Goal: Navigation & Orientation: Find specific page/section

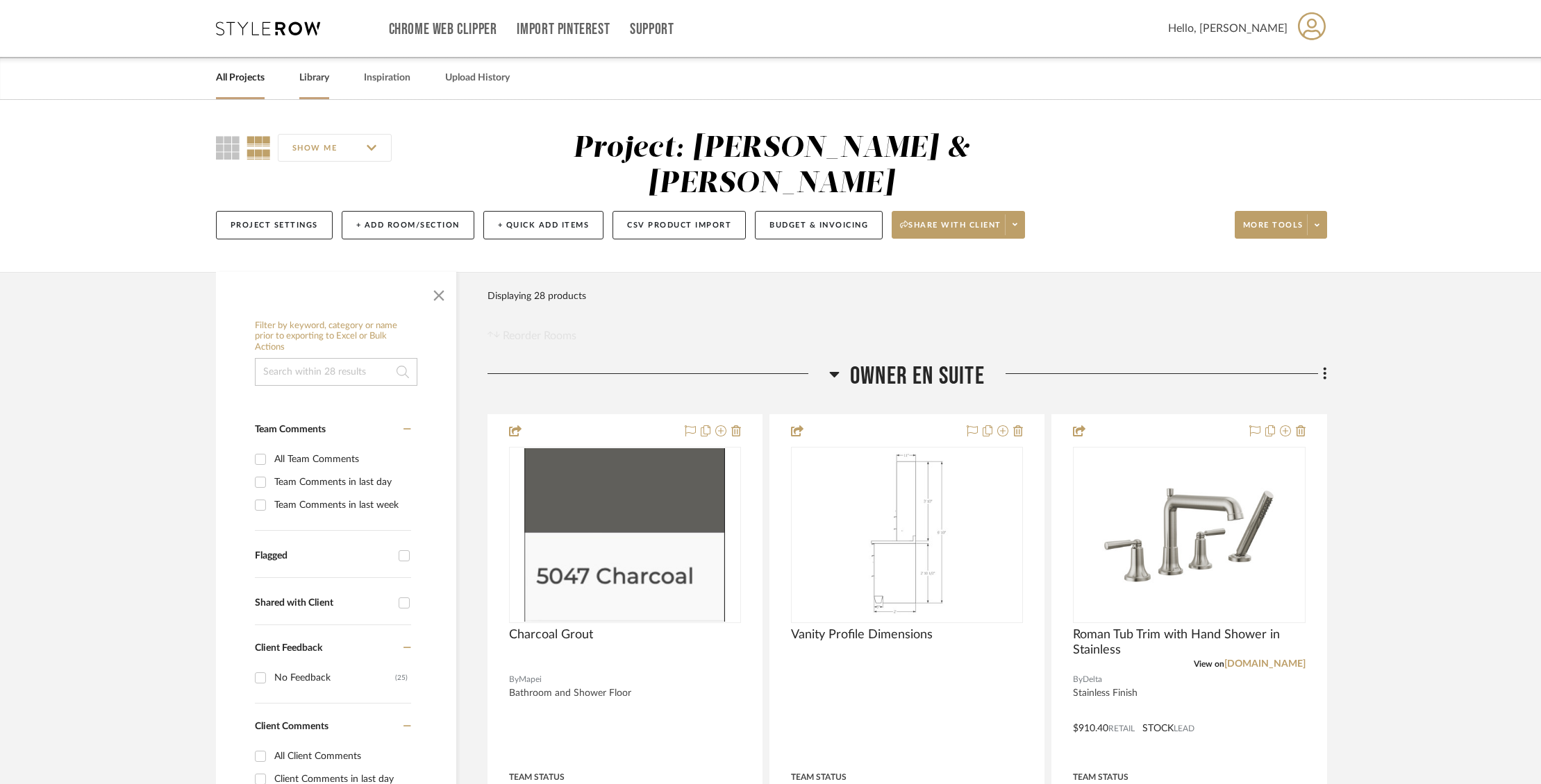
click at [312, 83] on link "Library" at bounding box center [315, 79] width 30 height 19
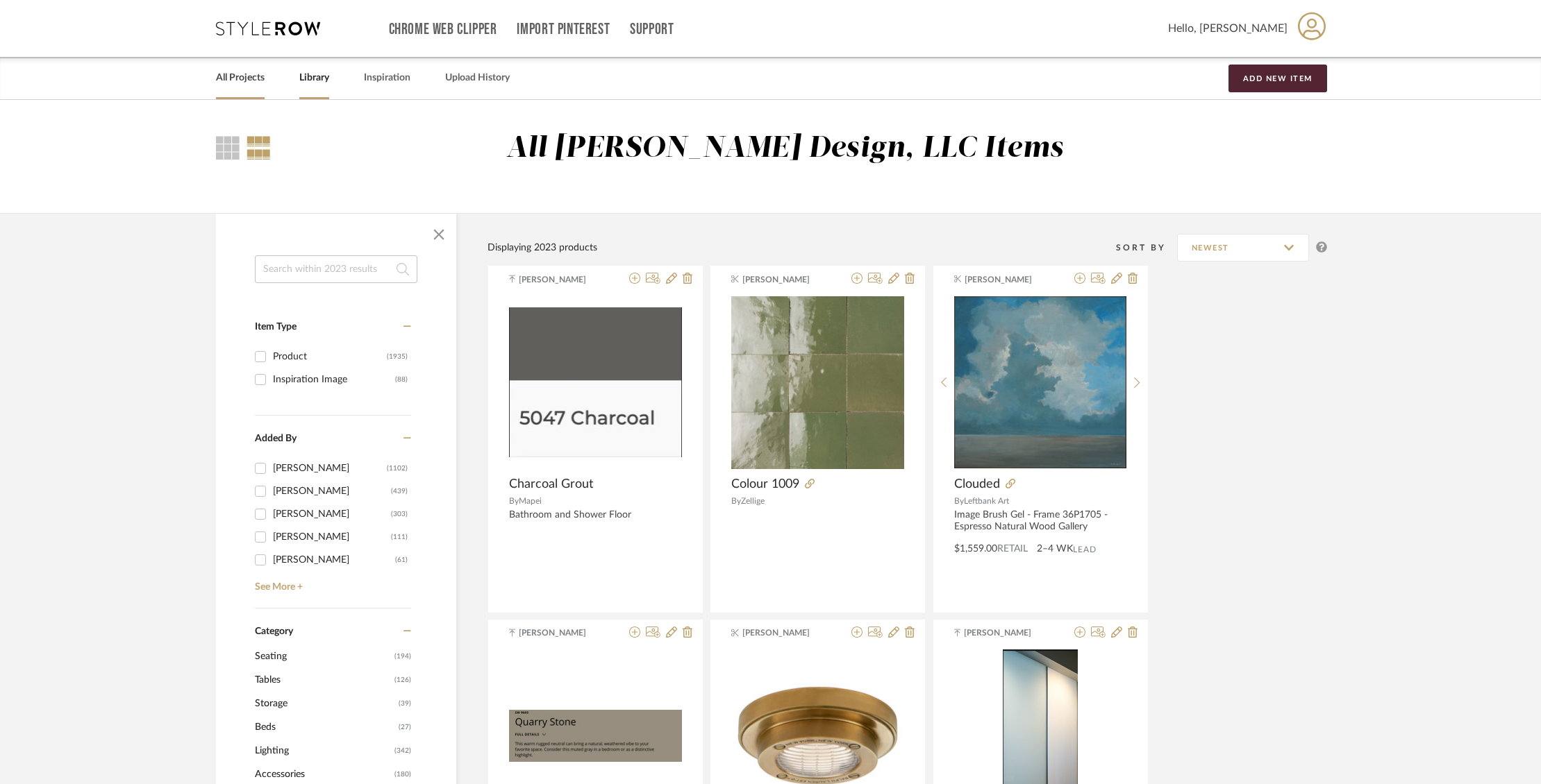
click at [230, 77] on link "All Projects" at bounding box center [240, 79] width 48 height 19
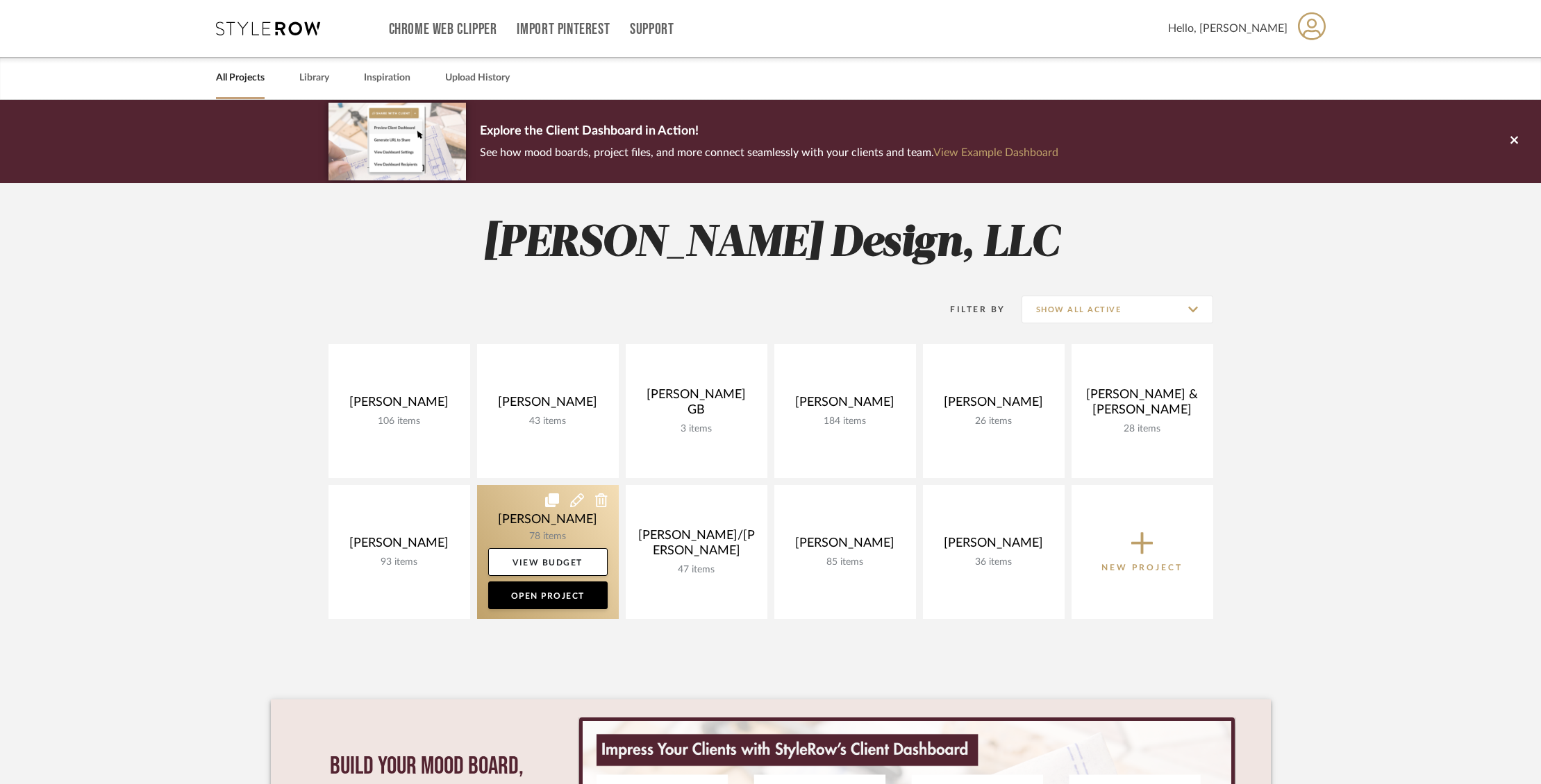
click at [512, 515] on link at bounding box center [548, 552] width 141 height 134
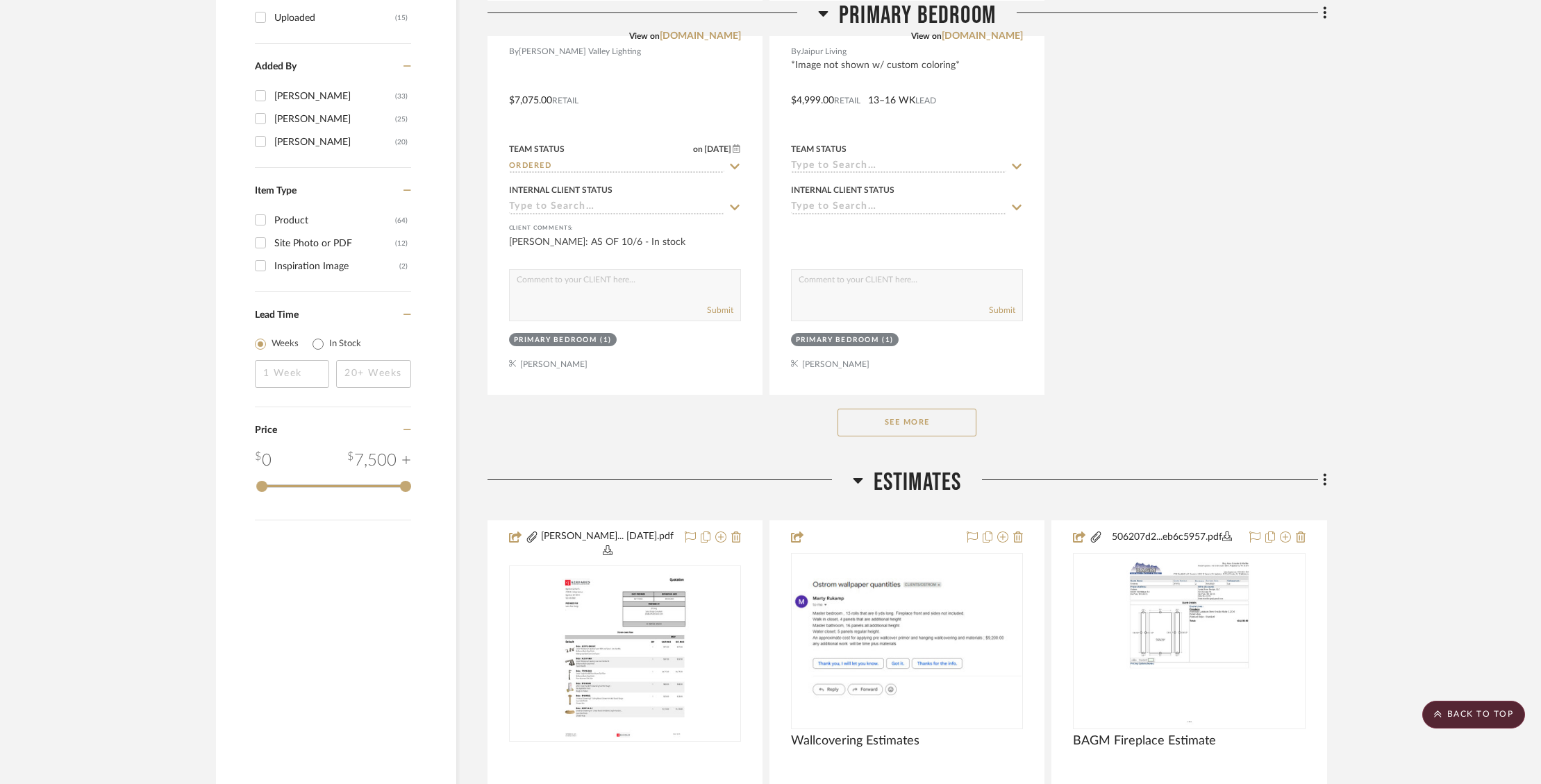
scroll to position [1827, 0]
click at [952, 420] on button "See More" at bounding box center [907, 419] width 139 height 28
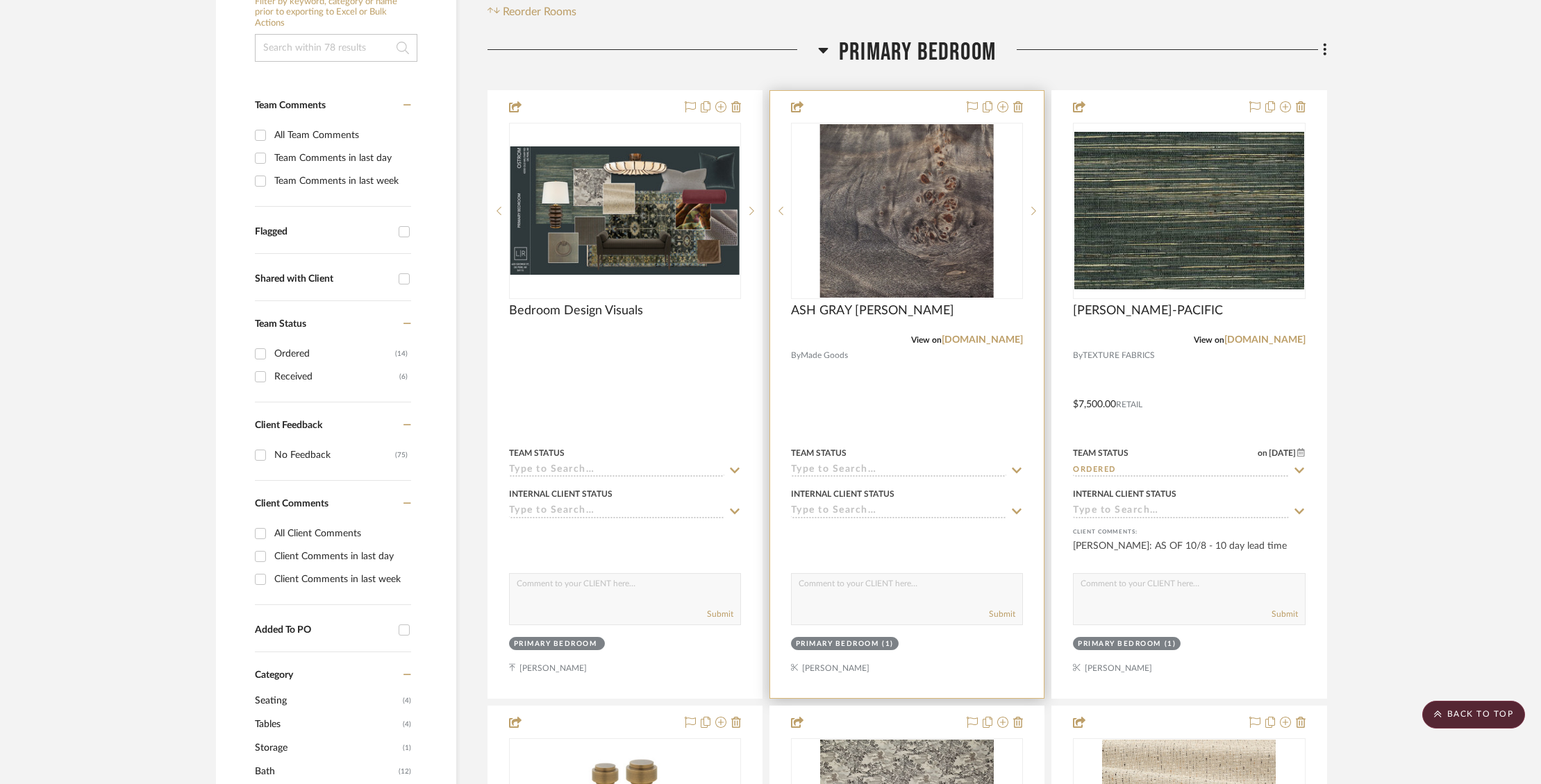
scroll to position [282, 0]
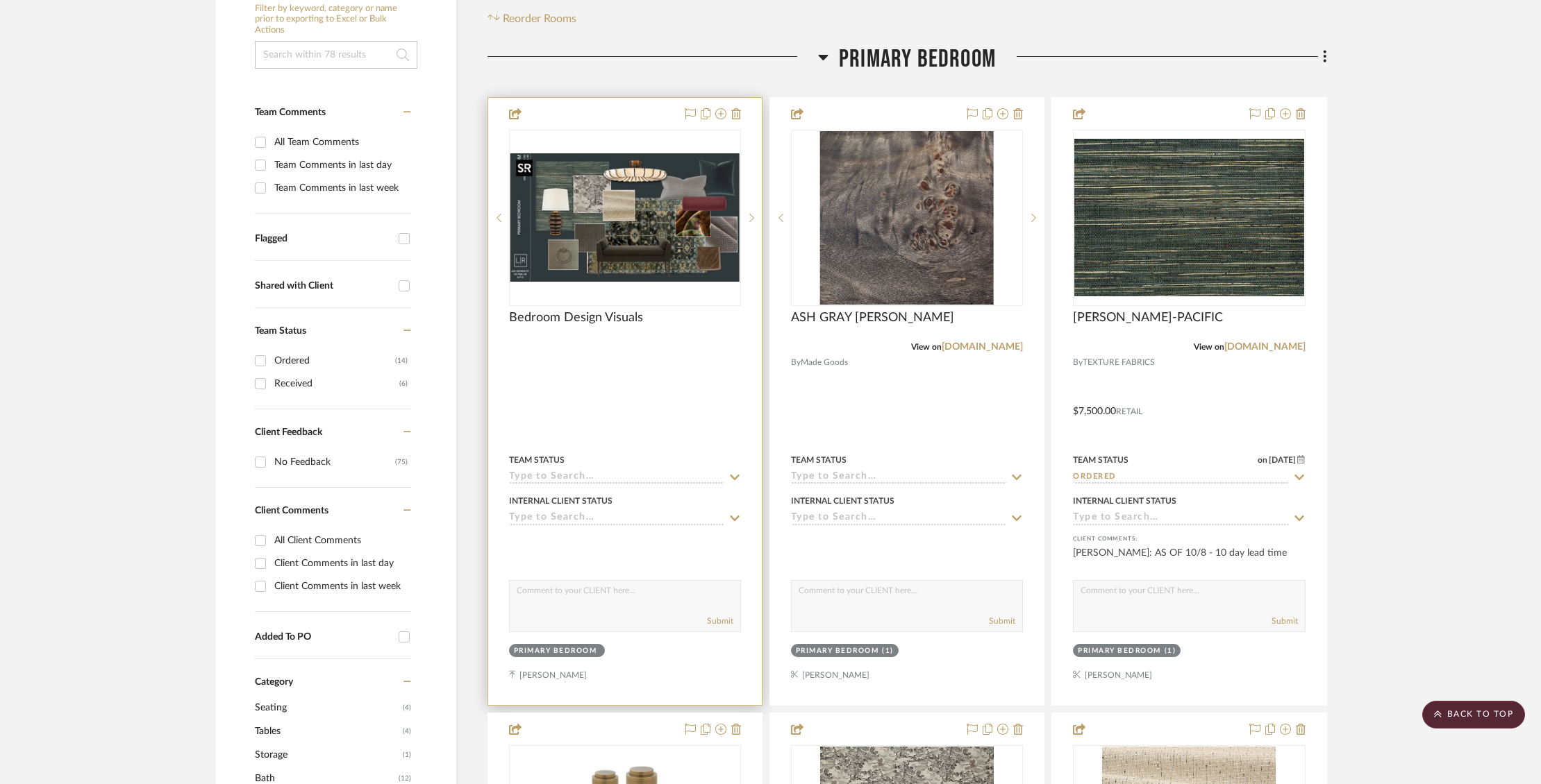
click at [629, 220] on img "0" at bounding box center [625, 218] width 229 height 129
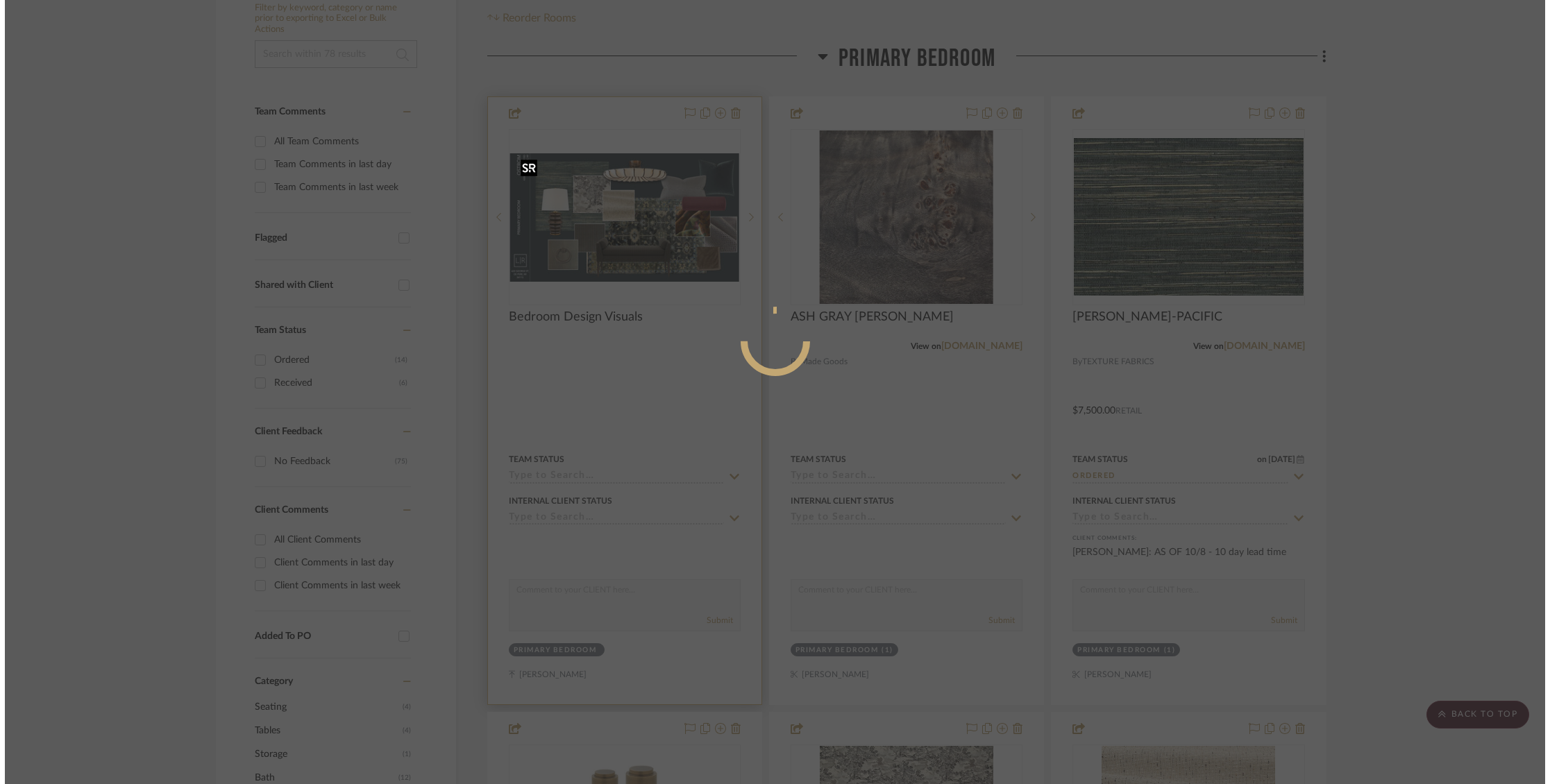
scroll to position [0, 0]
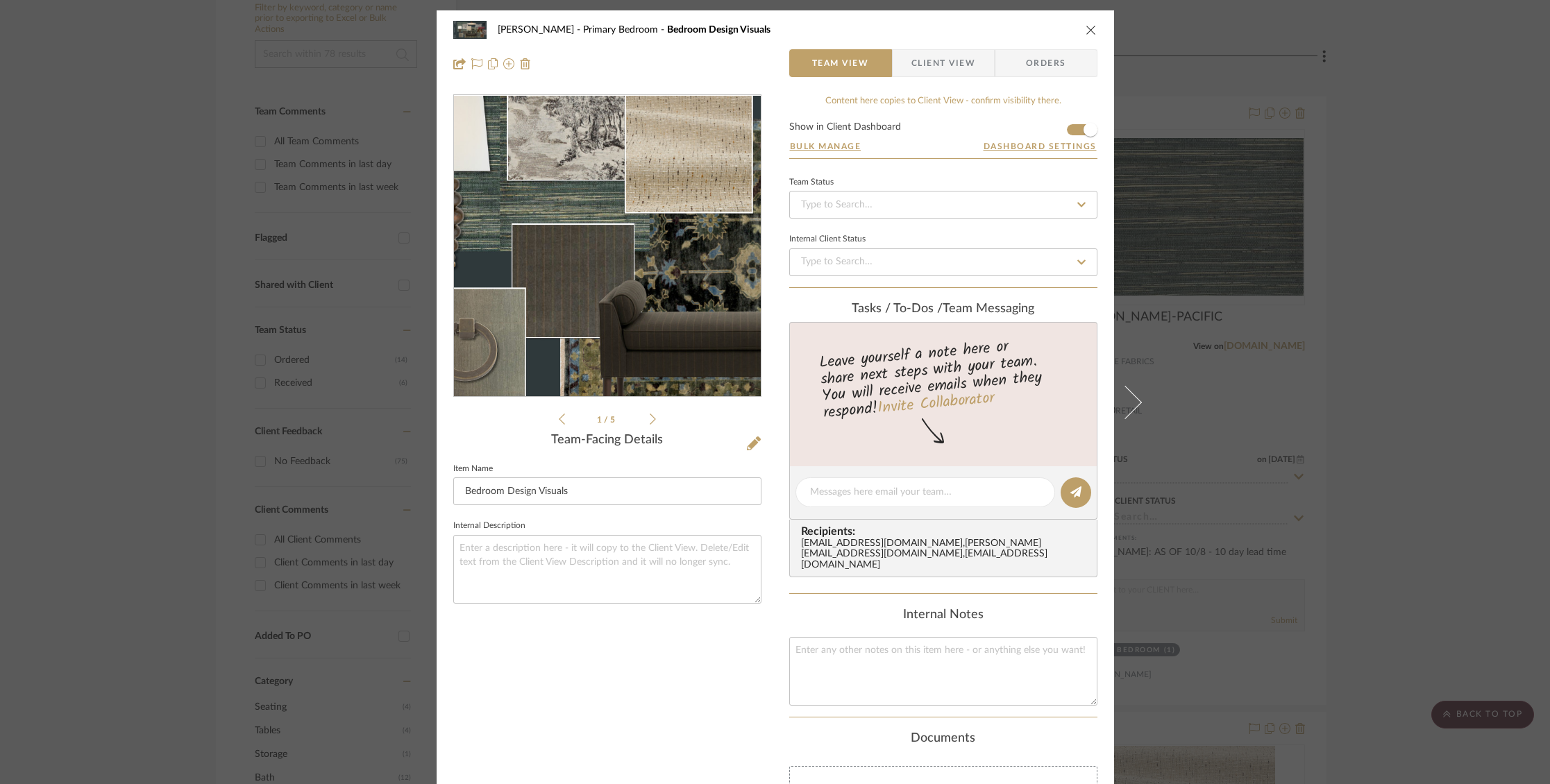
click at [567, 262] on img "0" at bounding box center [607, 246] width 307 height 172
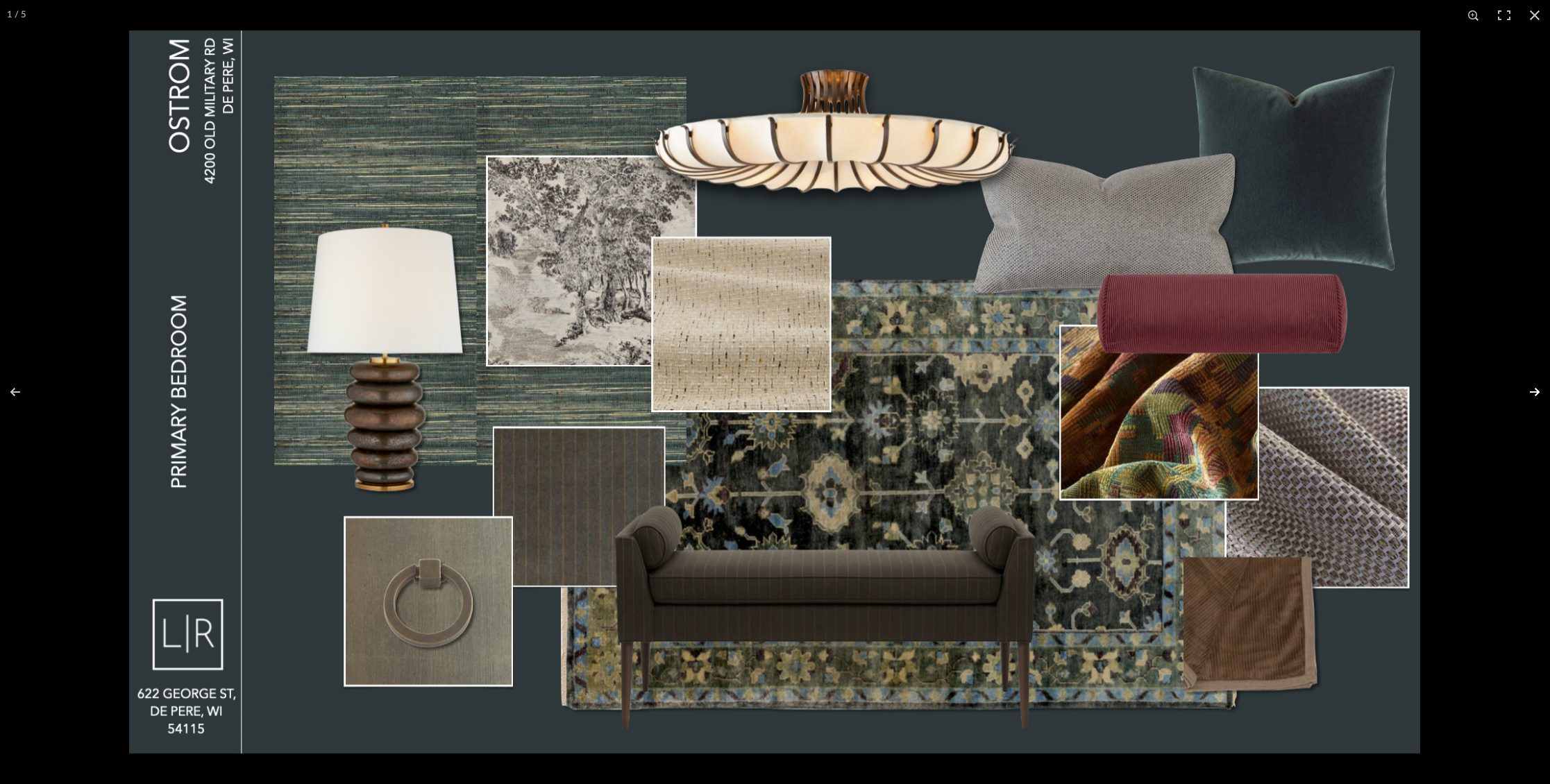
click at [1535, 386] on button at bounding box center [1525, 392] width 48 height 69
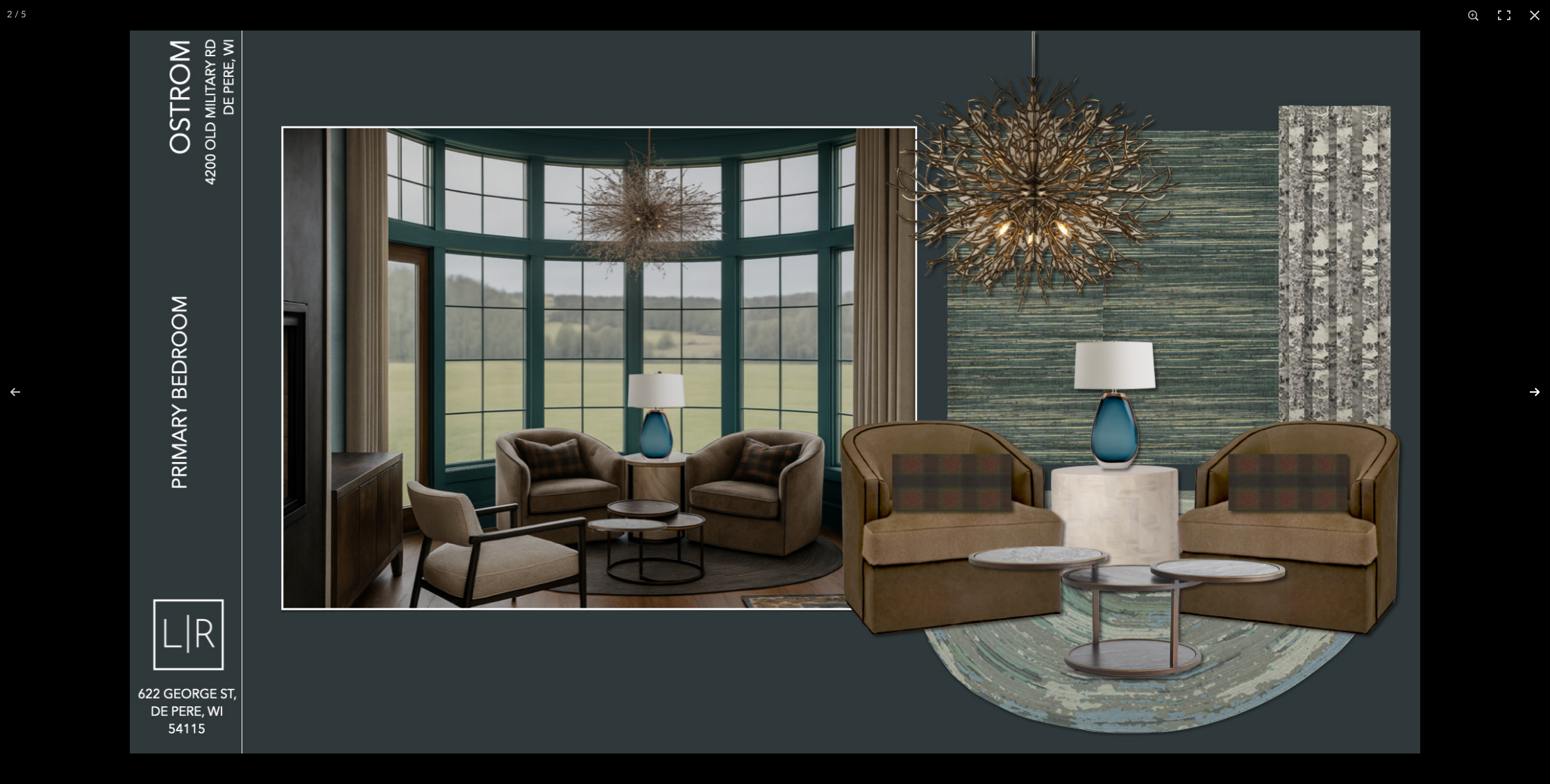
click at [1536, 385] on button at bounding box center [1525, 392] width 48 height 69
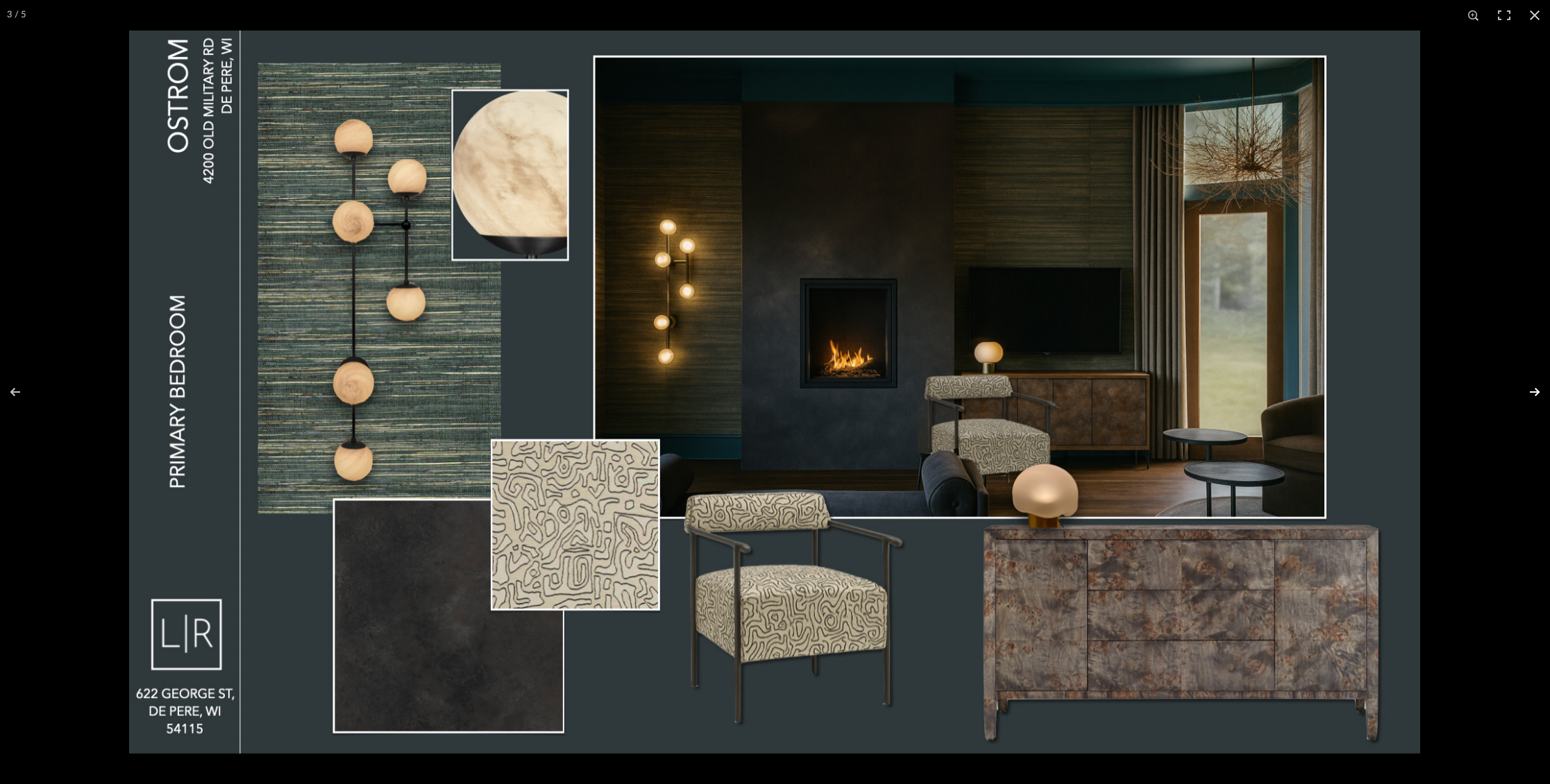
click at [1536, 385] on button at bounding box center [1525, 392] width 48 height 69
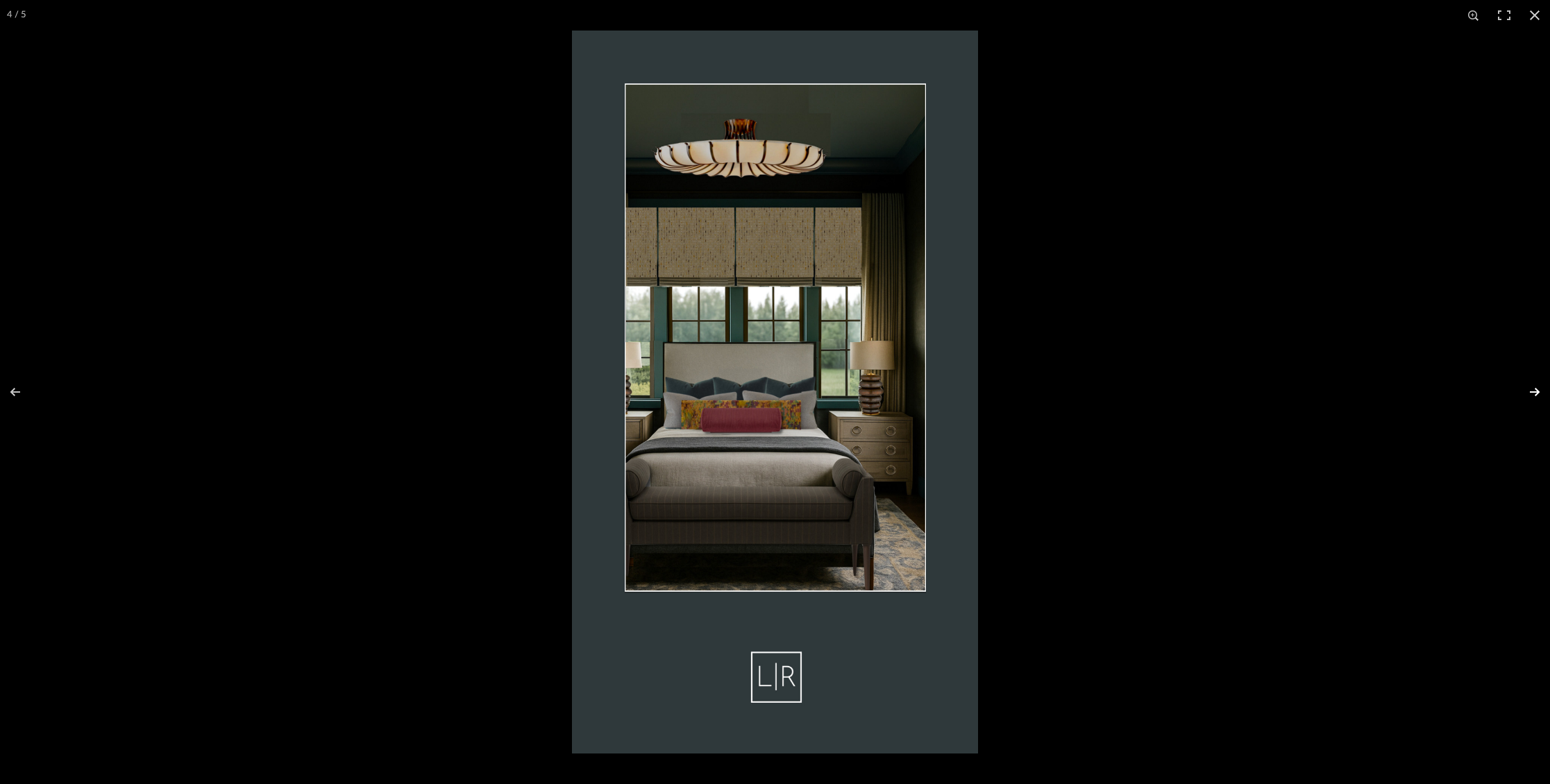
click at [1536, 385] on button at bounding box center [1525, 392] width 48 height 69
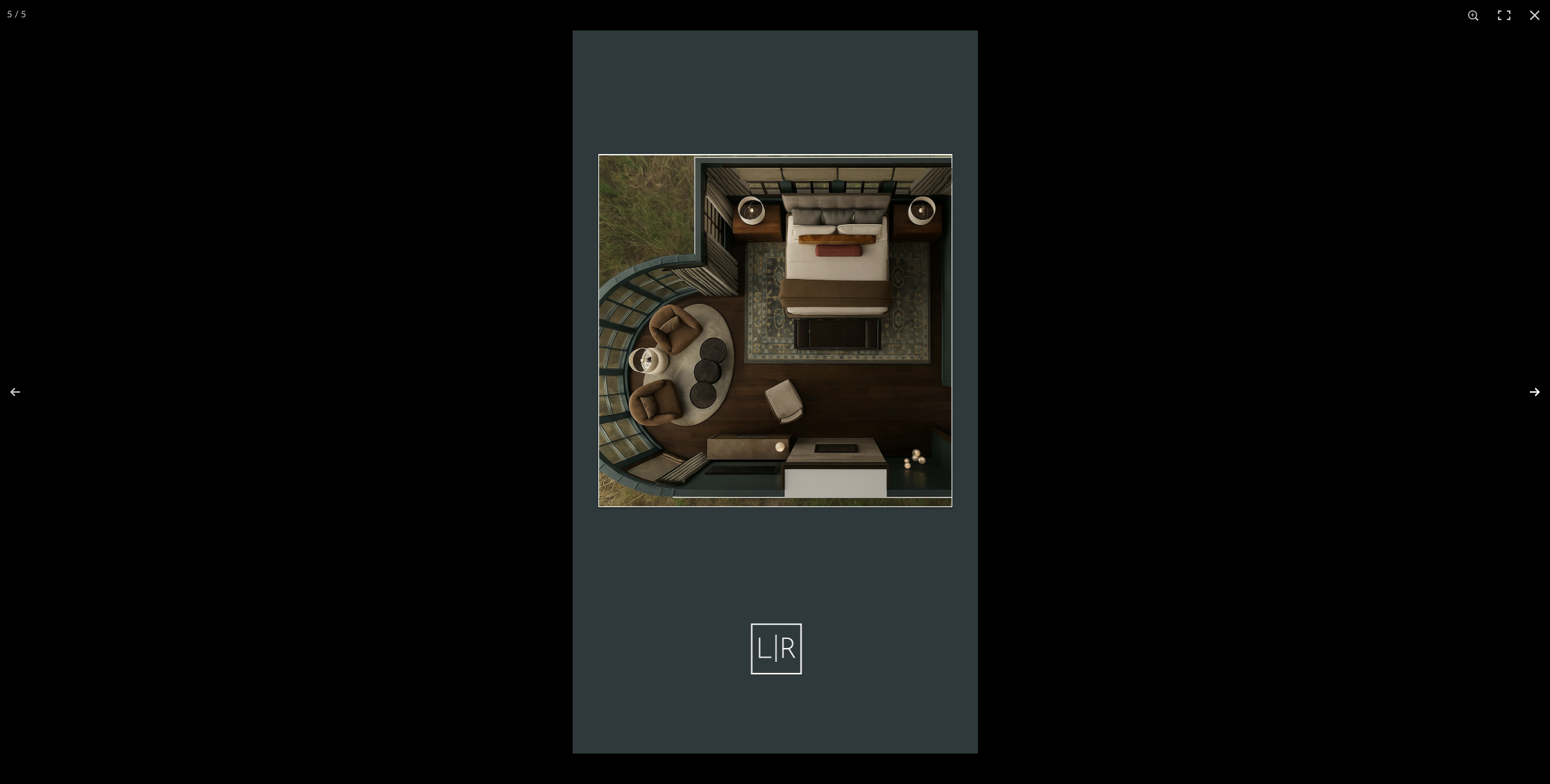
click at [1536, 385] on button at bounding box center [1525, 392] width 48 height 69
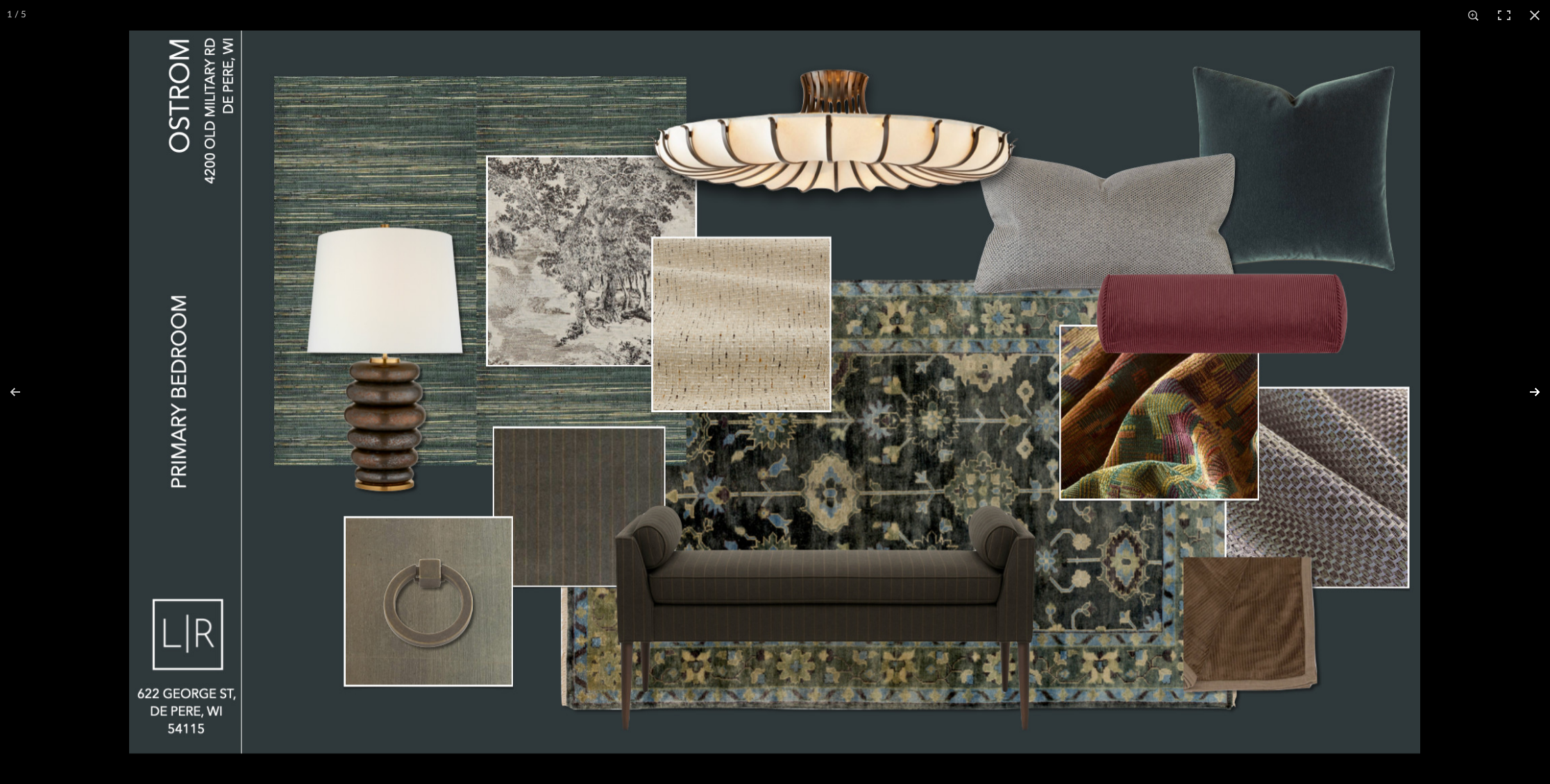
click at [1536, 385] on button at bounding box center [1525, 392] width 48 height 69
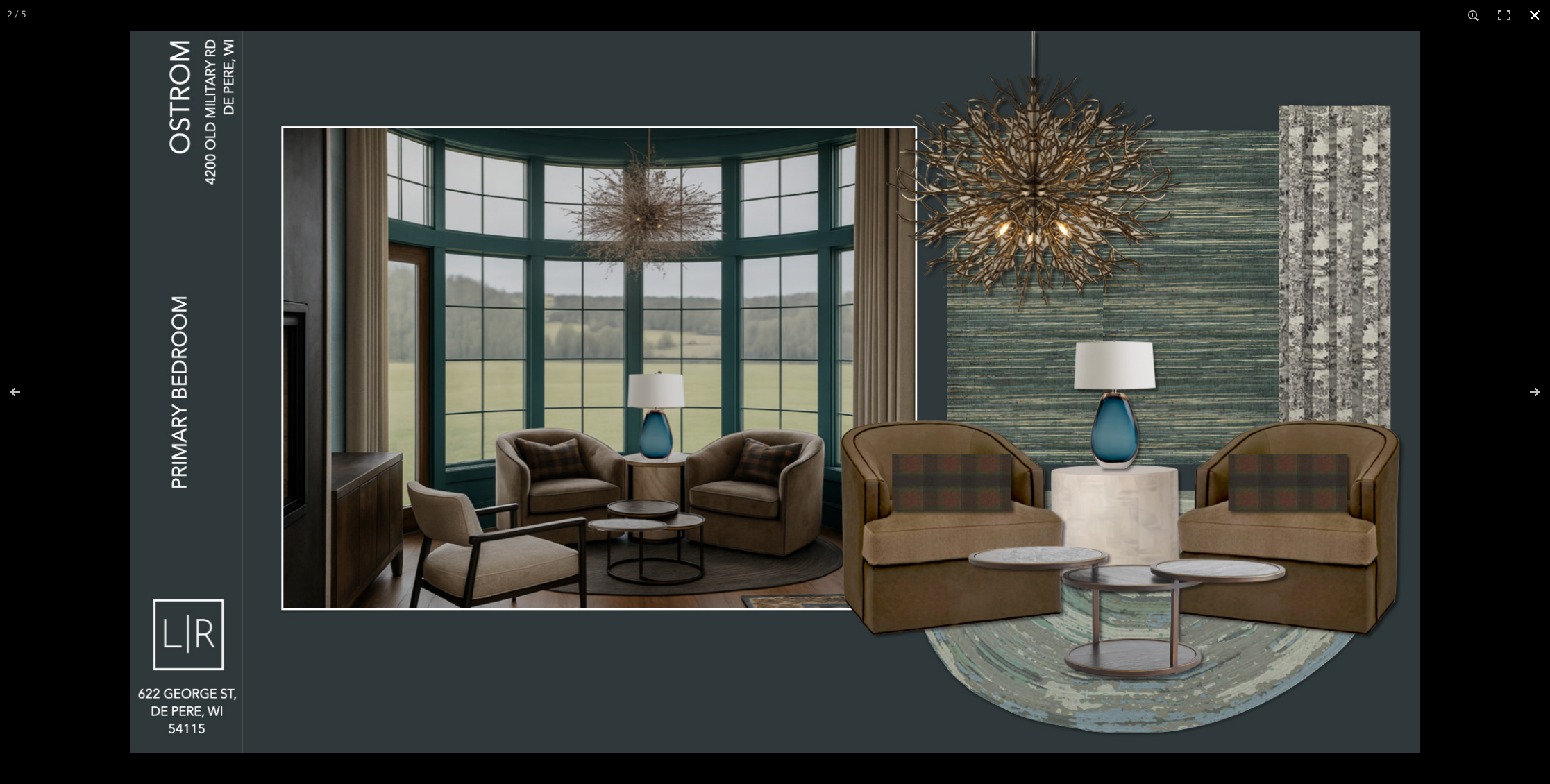
click at [1540, 18] on button at bounding box center [1535, 15] width 30 height 30
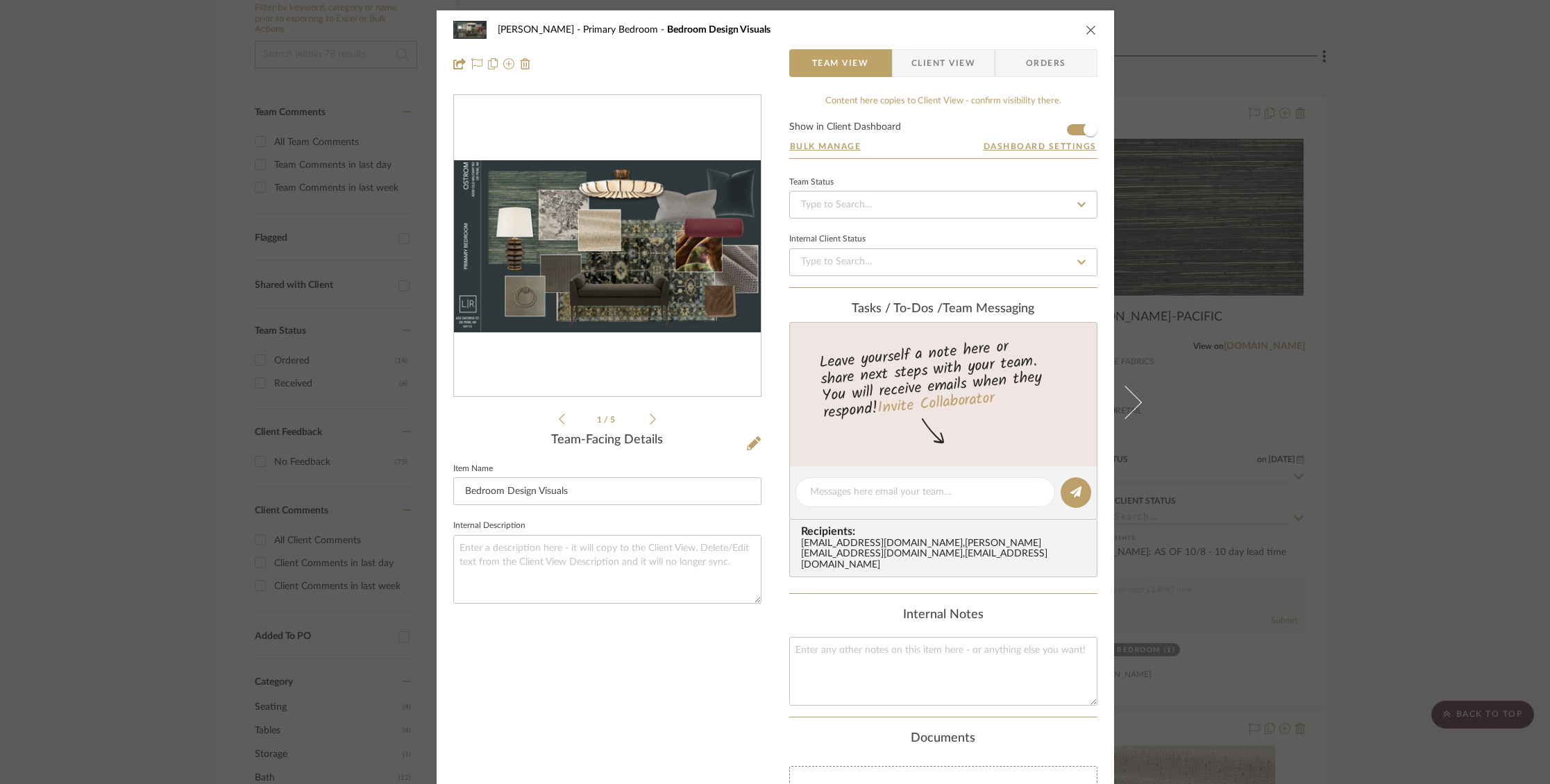
click at [1086, 32] on icon "close" at bounding box center [1092, 30] width 11 height 11
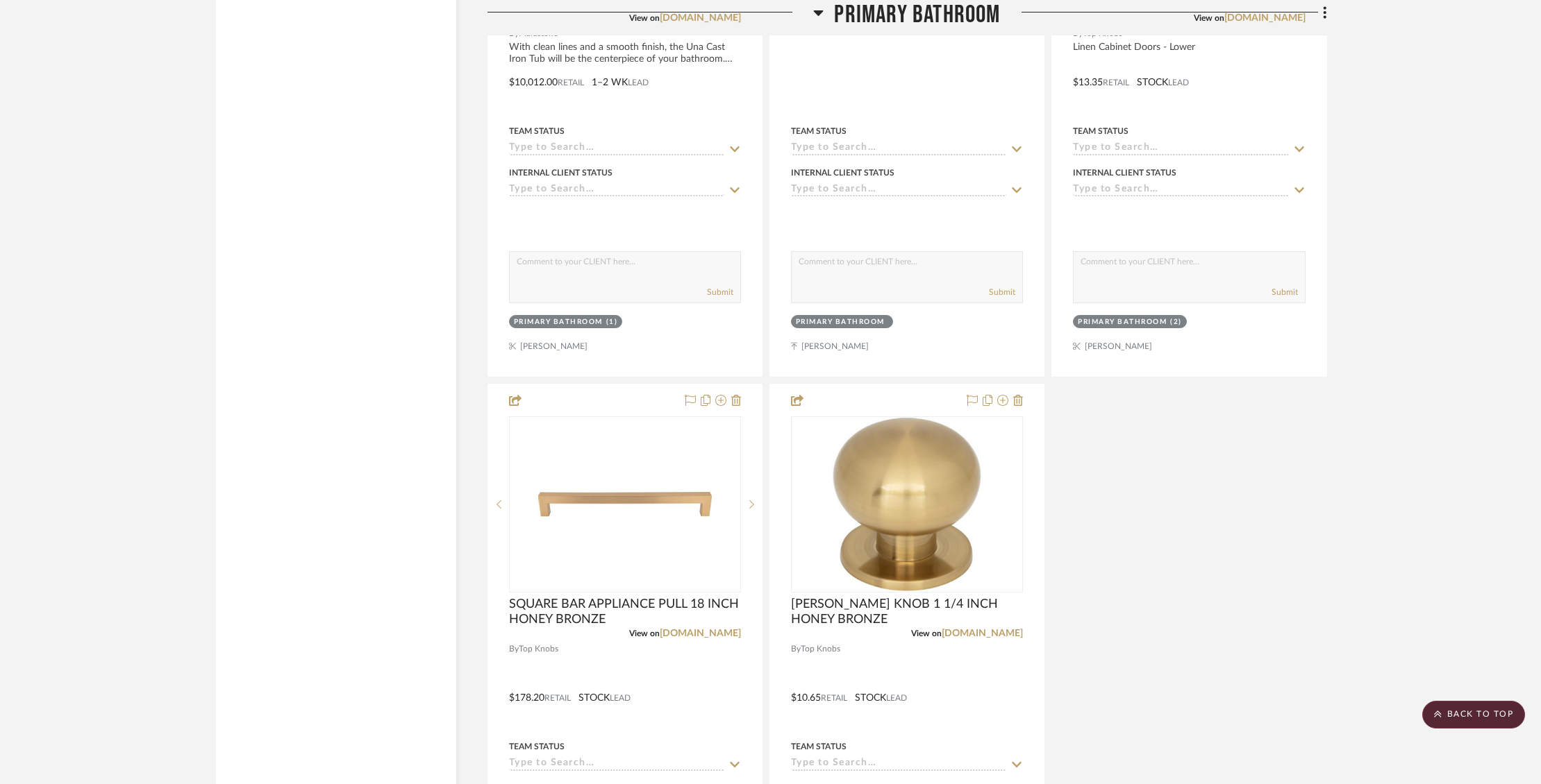
scroll to position [10816, 0]
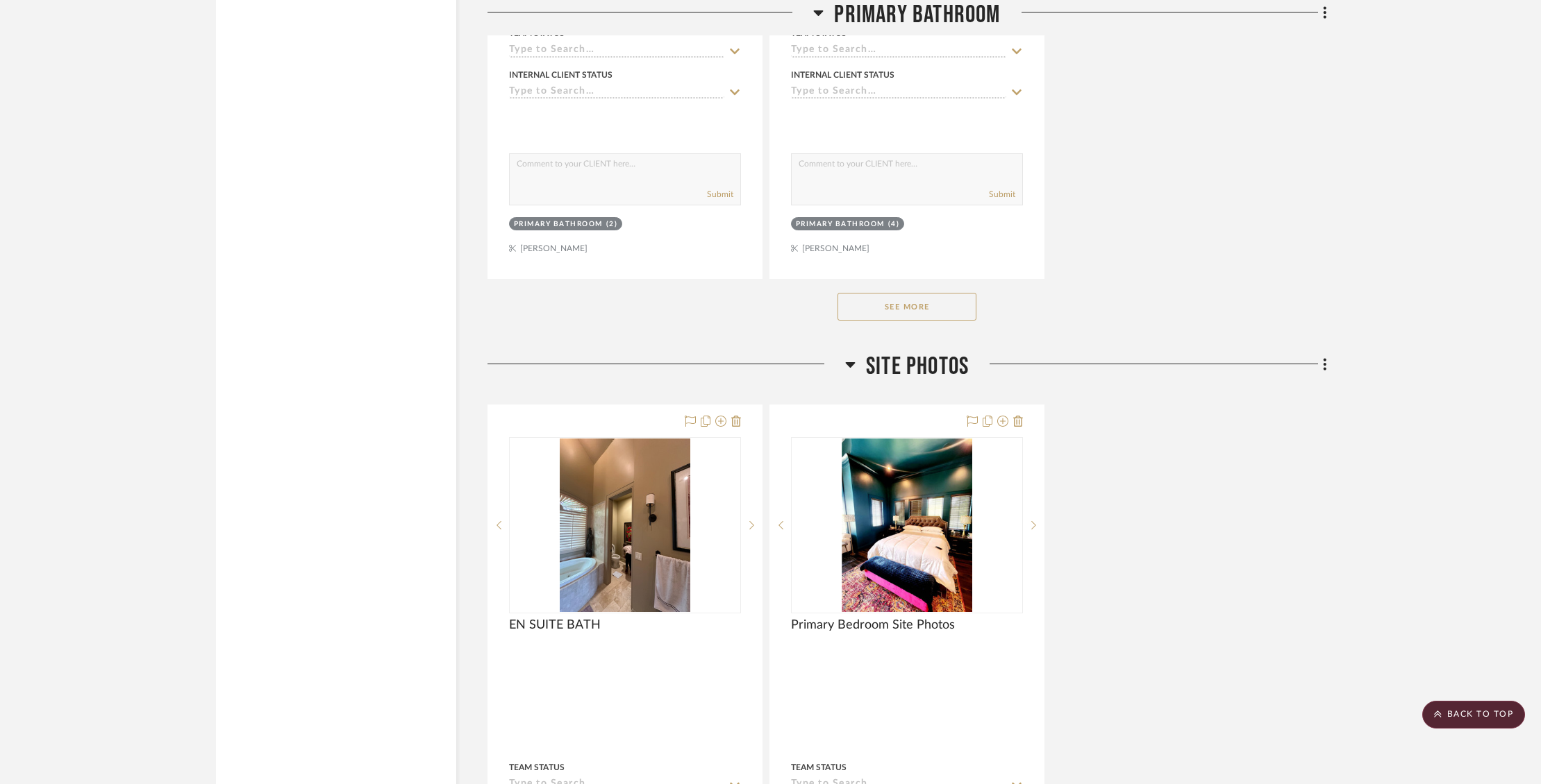
click at [916, 293] on button "See More" at bounding box center [907, 307] width 139 height 28
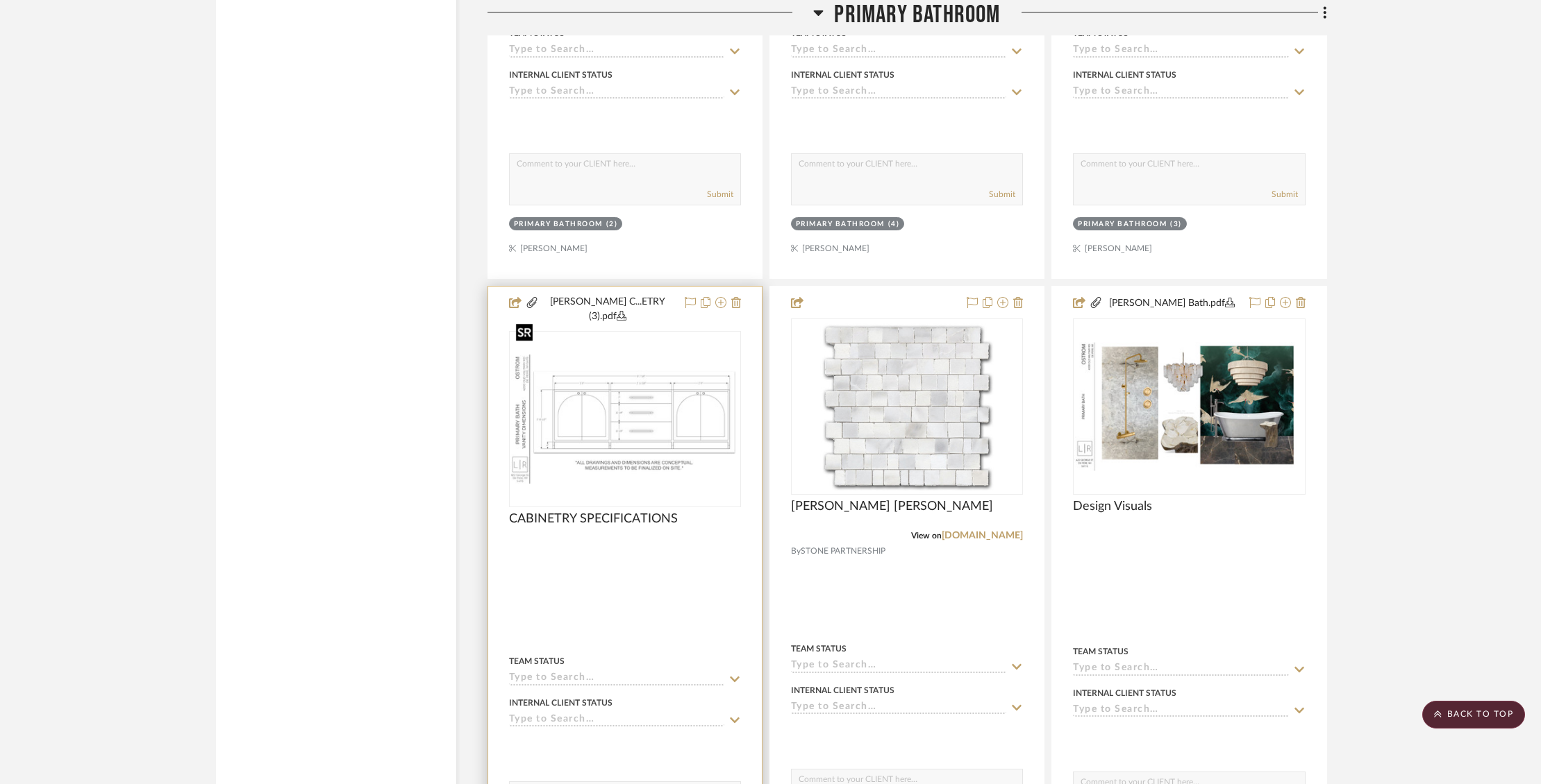
click at [0, 0] on img at bounding box center [0, 0] width 0 height 0
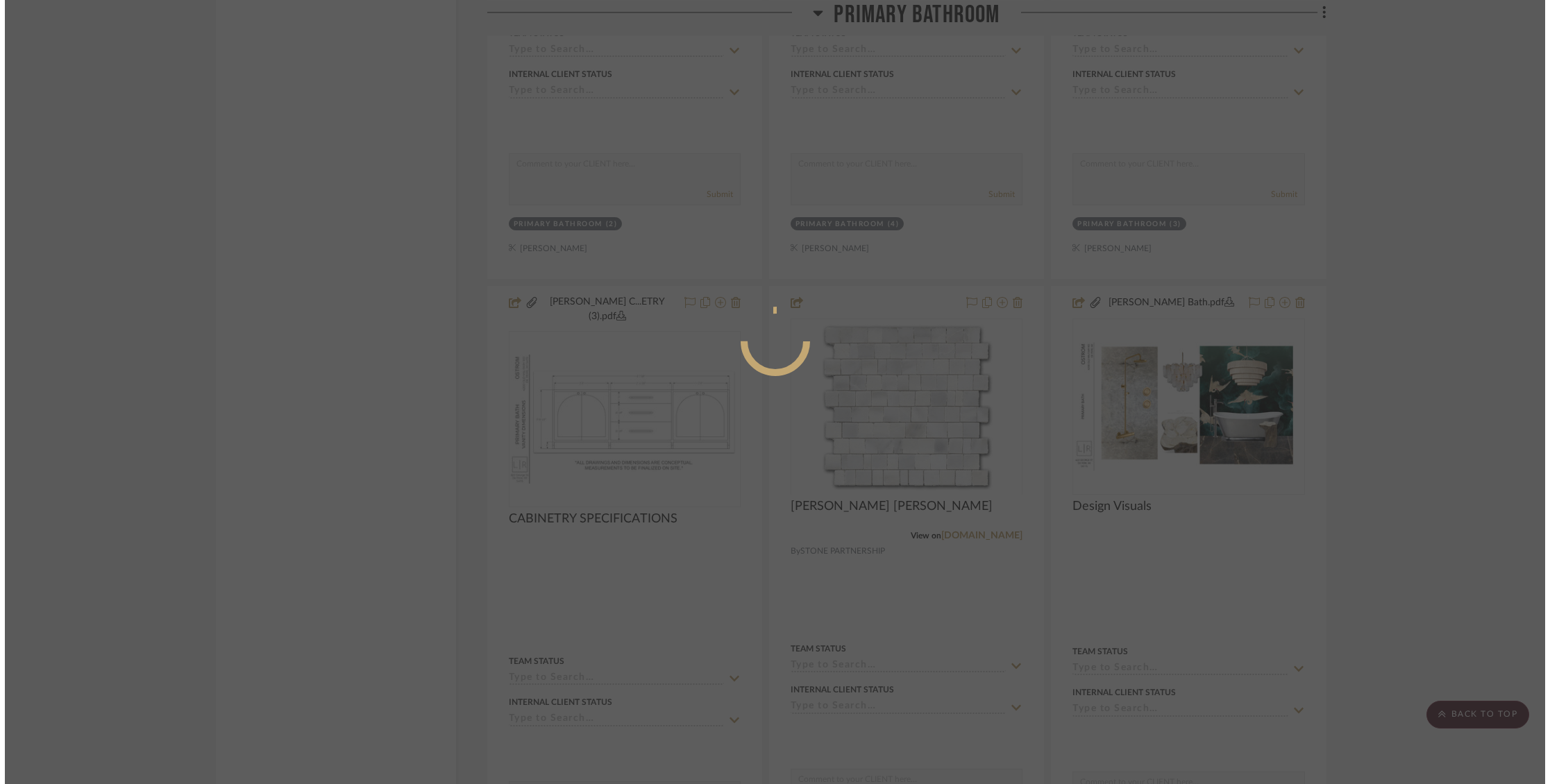
scroll to position [0, 0]
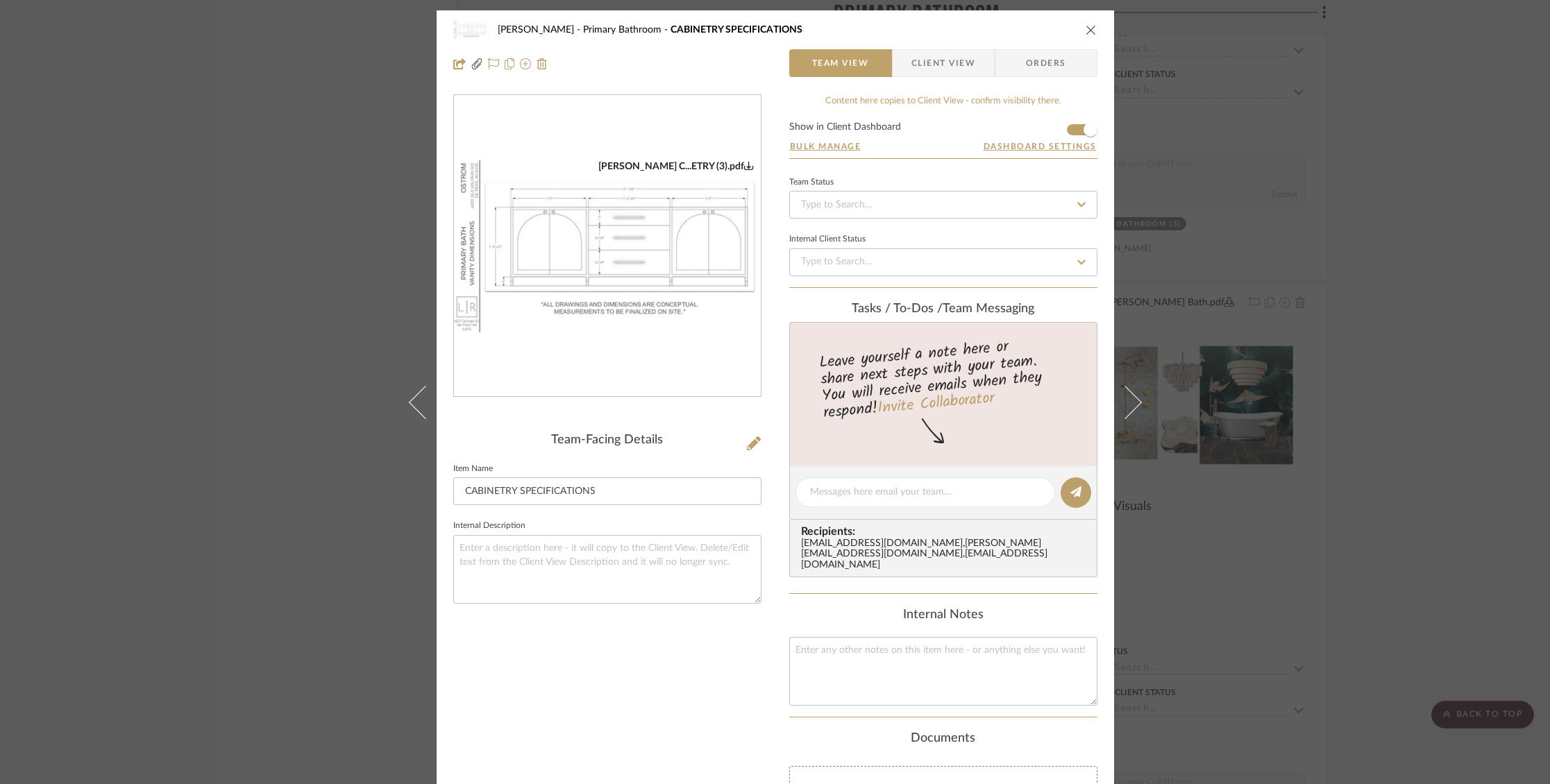
click at [573, 245] on img "0" at bounding box center [607, 247] width 307 height 173
